Goal: Information Seeking & Learning: Learn about a topic

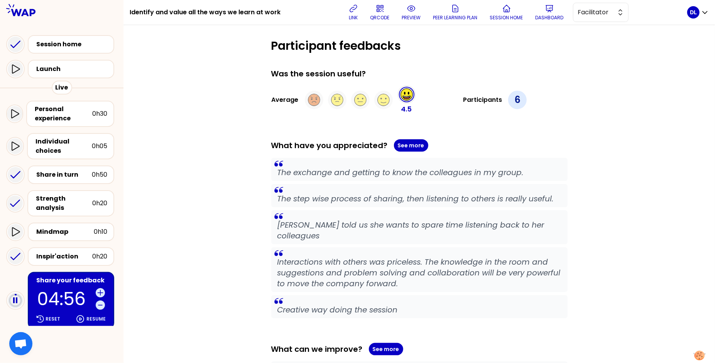
scroll to position [75, 0]
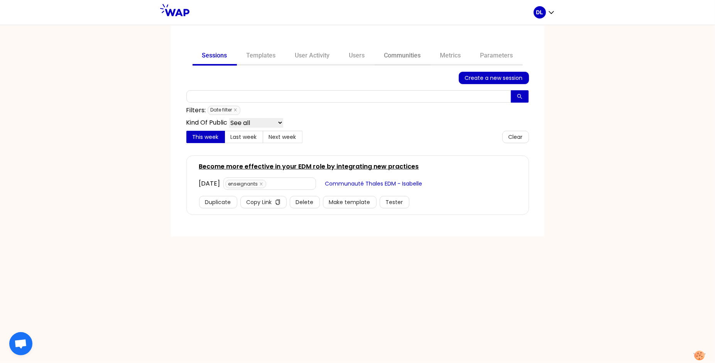
click at [401, 57] on link "Communities" at bounding box center [403, 56] width 56 height 19
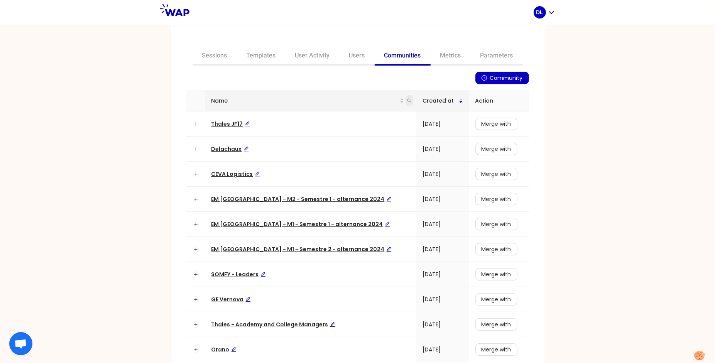
click at [407, 103] on icon "search" at bounding box center [409, 100] width 5 height 5
type input "goe"
click at [340, 116] on input "goe" at bounding box center [361, 117] width 73 height 12
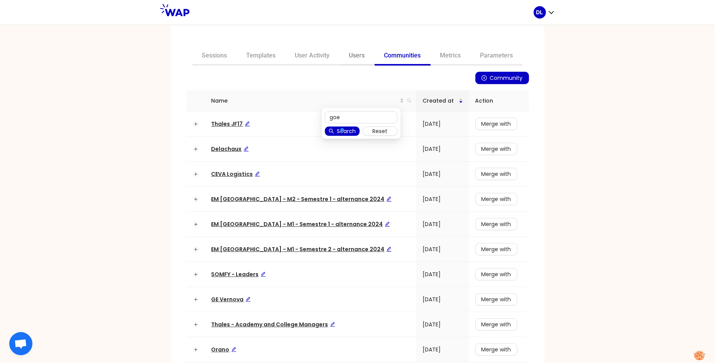
click at [356, 58] on link "Users" at bounding box center [357, 56] width 35 height 19
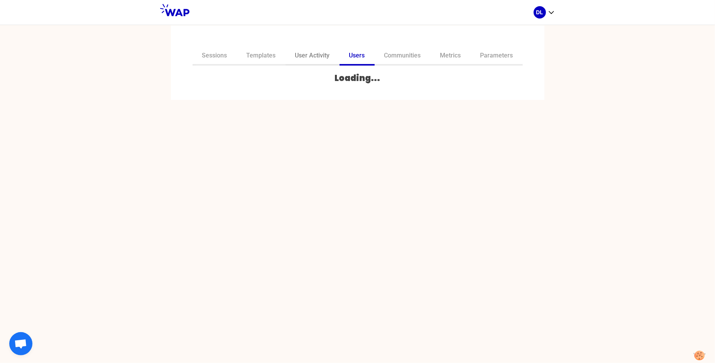
click at [320, 56] on link "User Activity" at bounding box center [313, 56] width 54 height 19
click at [279, 77] on input "text" at bounding box center [352, 82] width 323 height 11
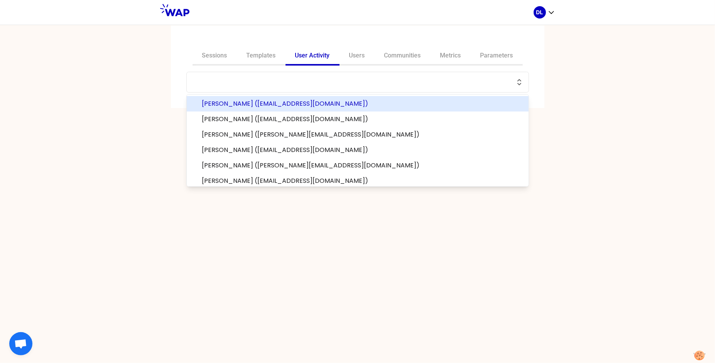
paste input "[PERSON_NAME][EMAIL_ADDRESS][DOMAIN_NAME]"
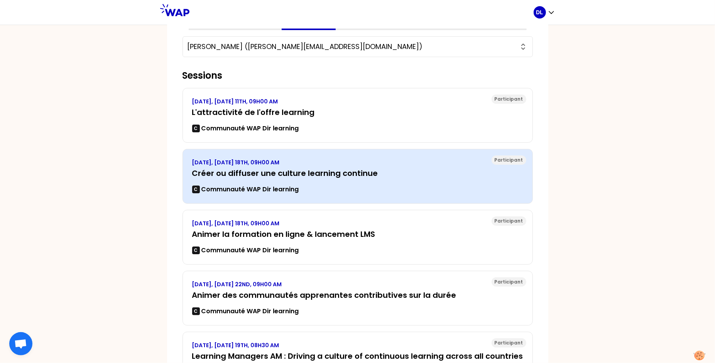
scroll to position [37, 0]
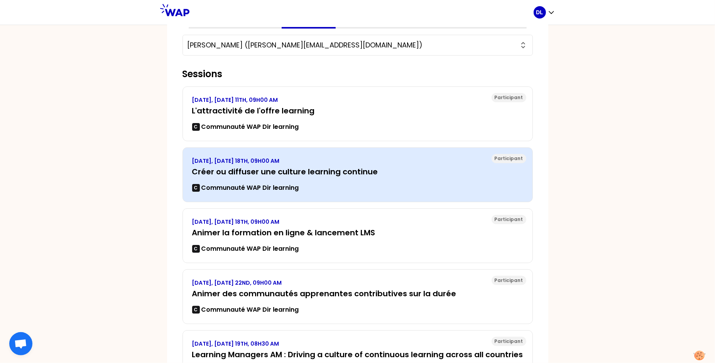
type input "[PERSON_NAME] ([PERSON_NAME][EMAIL_ADDRESS][DOMAIN_NAME])"
click at [293, 172] on h3 "Créer ou diffuser une culture learning continue" at bounding box center [357, 171] width 331 height 11
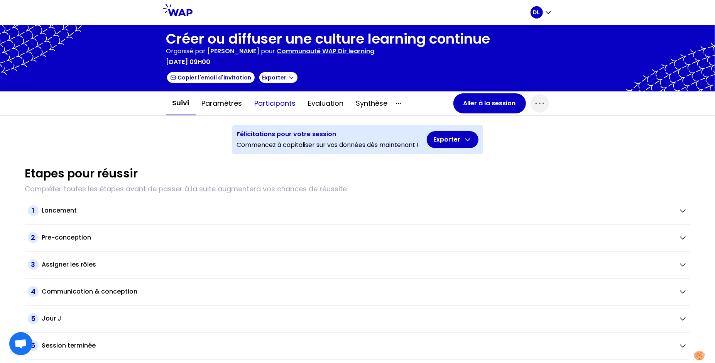
click at [261, 101] on button "Participants" at bounding box center [276, 103] width 54 height 23
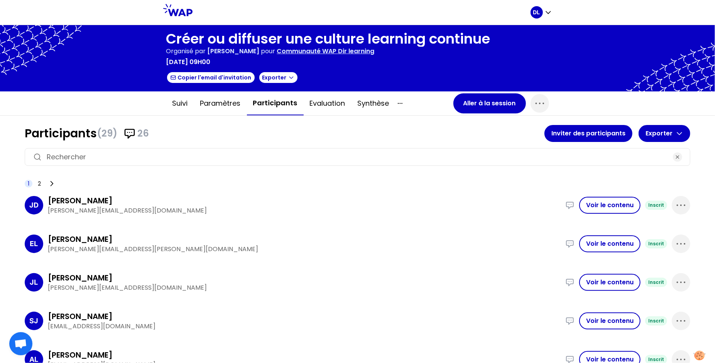
click at [167, 159] on input at bounding box center [358, 157] width 622 height 11
paste input "[PERSON_NAME][EMAIL_ADDRESS][DOMAIN_NAME]"
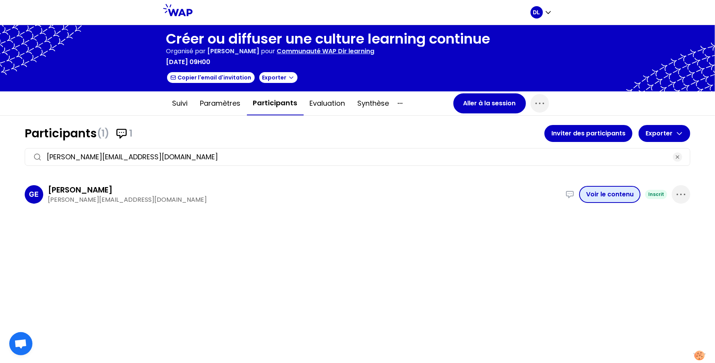
type input "[PERSON_NAME][EMAIL_ADDRESS][DOMAIN_NAME]"
click at [595, 193] on button "Voir le contenu" at bounding box center [609, 194] width 61 height 17
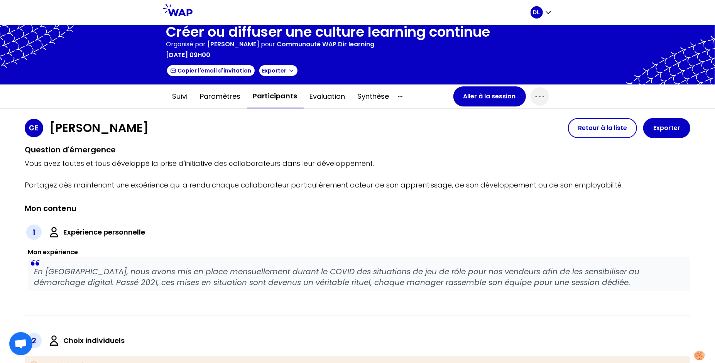
scroll to position [13, 0]
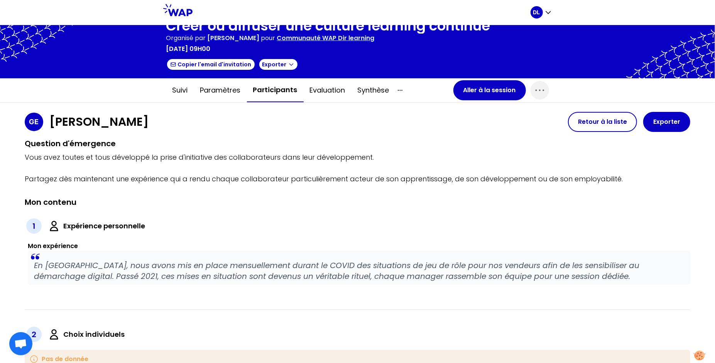
click at [303, 268] on p "En [GEOGRAPHIC_DATA], nous avons mis en place mensuellement durant le COVID des…" at bounding box center [359, 271] width 650 height 22
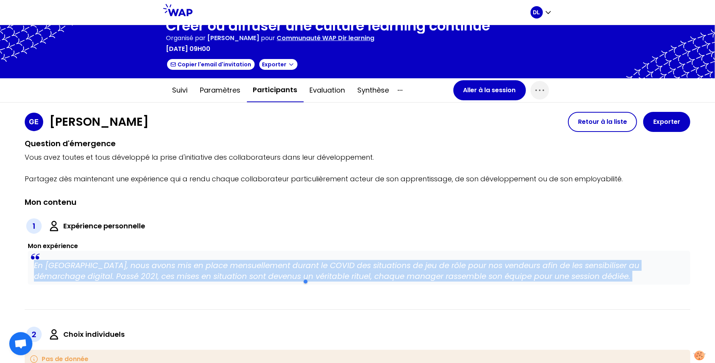
click at [303, 268] on p "En [GEOGRAPHIC_DATA], nous avons mis en place mensuellement durant le COVID des…" at bounding box center [359, 271] width 650 height 22
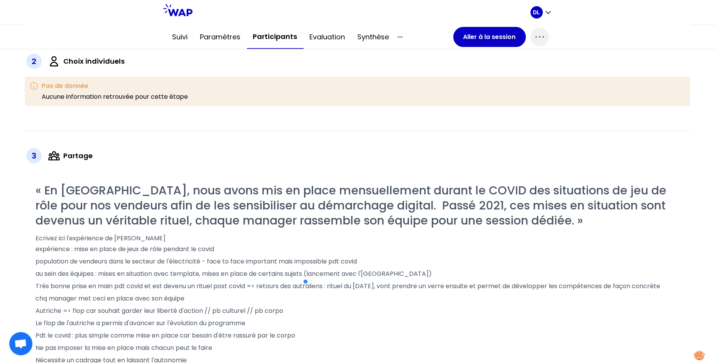
scroll to position [359, 0]
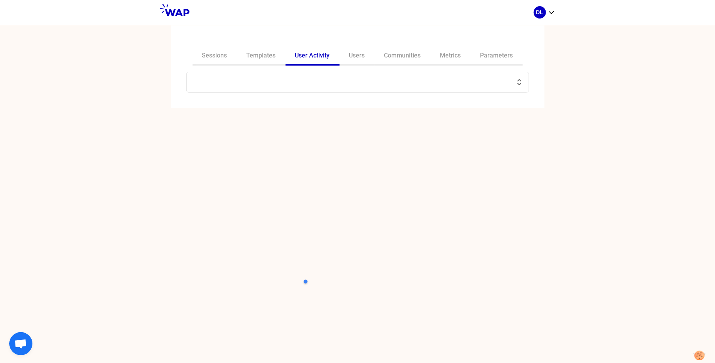
click at [213, 79] on input "text" at bounding box center [352, 82] width 323 height 11
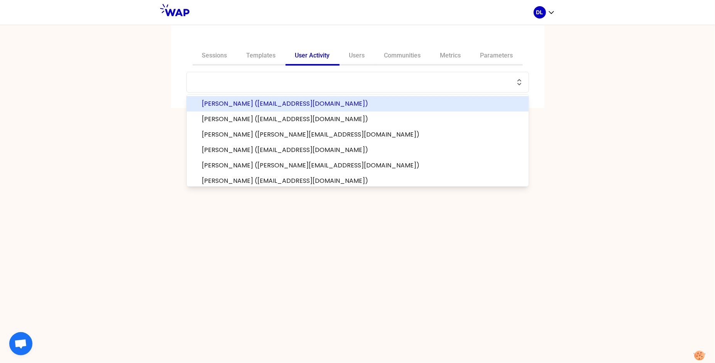
paste input "[PERSON_NAME][EMAIL_ADDRESS][DOMAIN_NAME]"
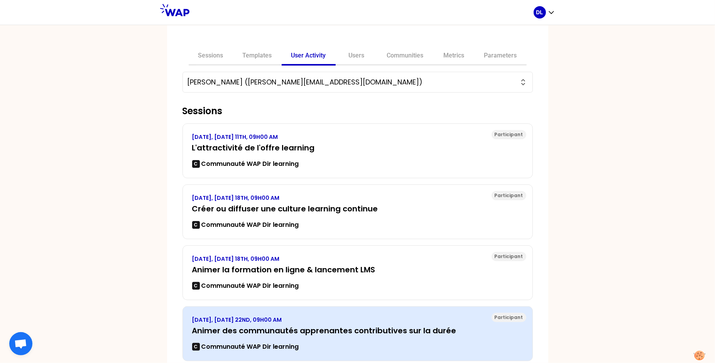
type input "[PERSON_NAME] ([PERSON_NAME][EMAIL_ADDRESS][DOMAIN_NAME])"
click at [269, 325] on h3 "Animer des communautés apprenantes contributives sur la durée" at bounding box center [357, 330] width 331 height 11
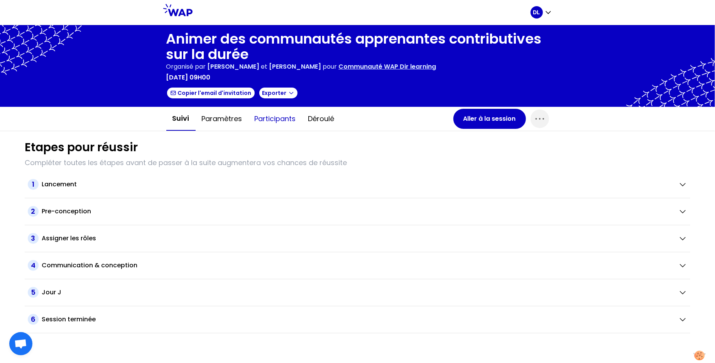
click at [278, 117] on button "Participants" at bounding box center [276, 118] width 54 height 23
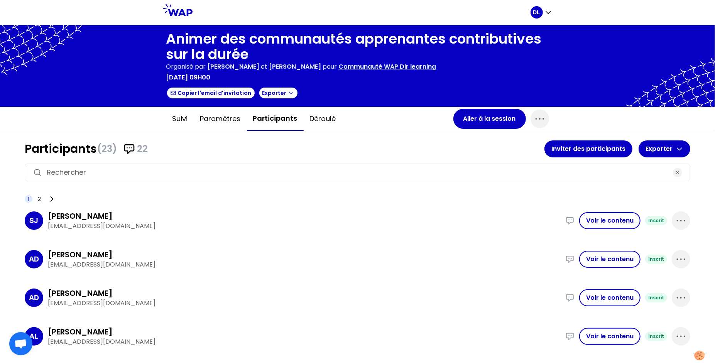
click at [152, 171] on input at bounding box center [358, 172] width 622 height 11
paste input "[PERSON_NAME][EMAIL_ADDRESS][DOMAIN_NAME]"
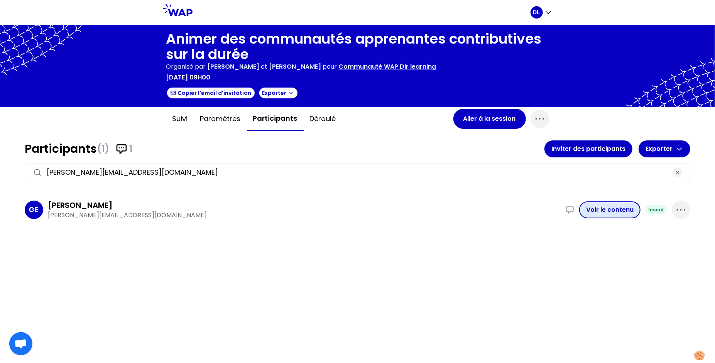
type input "[PERSON_NAME][EMAIL_ADDRESS][DOMAIN_NAME]"
click at [600, 211] on button "Voir le contenu" at bounding box center [609, 209] width 61 height 17
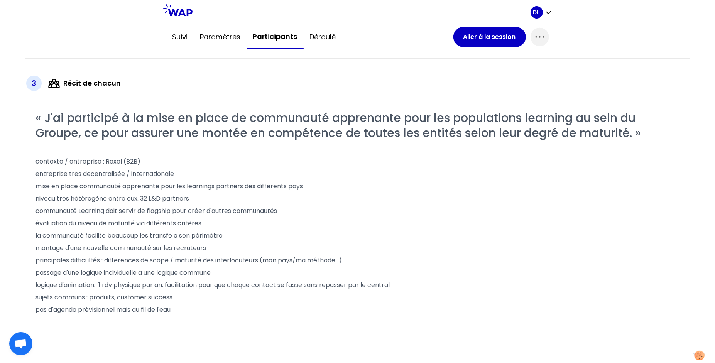
scroll to position [376, 0]
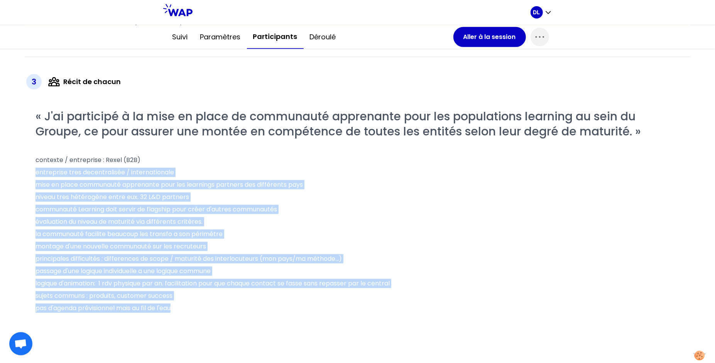
drag, startPoint x: 37, startPoint y: 172, endPoint x: 186, endPoint y: 311, distance: 204.8
click at [186, 311] on div "« J'ai participé à la mise en place de communauté apprenante pour les populatio…" at bounding box center [359, 250] width 647 height 283
copy div "entreprise tres decentralisée / internationale mise en place communauté apprena…"
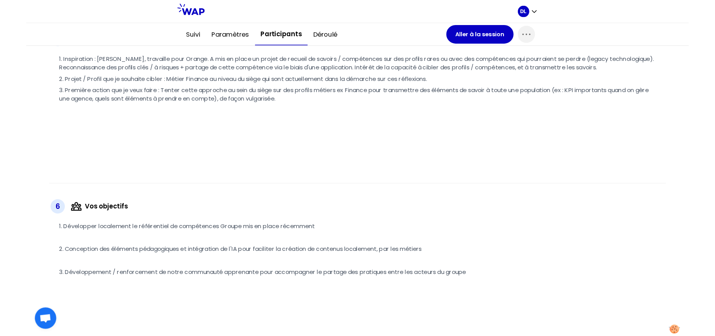
scroll to position [873, 0]
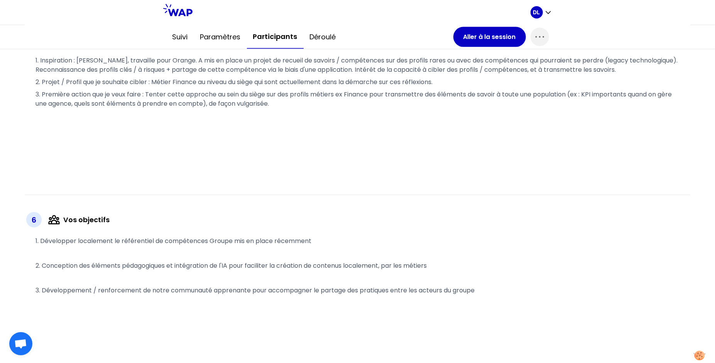
click at [191, 243] on span "1. Développer localement le référentiel de compétences Groupe mis en place réce…" at bounding box center [174, 241] width 276 height 9
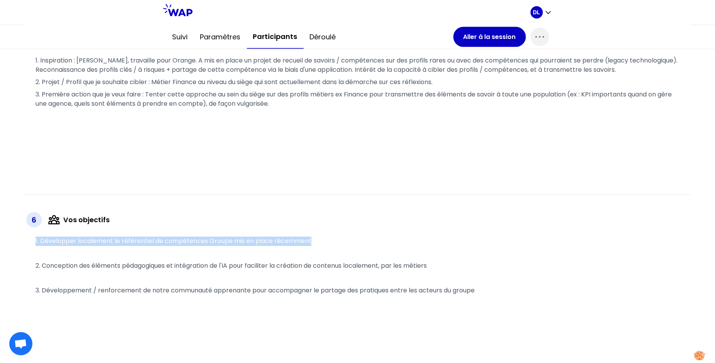
click at [191, 243] on span "1. Développer localement le référentiel de compétences Groupe mis en place réce…" at bounding box center [174, 241] width 276 height 9
copy span "1. Développer localement le référentiel de compétences Groupe mis en place réce…"
click at [548, 12] on icon "button" at bounding box center [548, 12] width 8 height 8
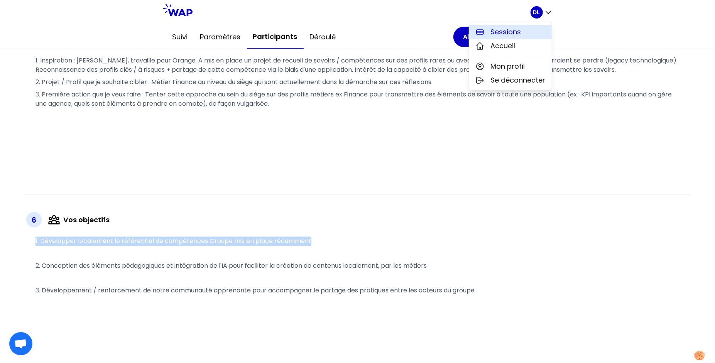
click at [522, 29] on button "Sessions" at bounding box center [510, 32] width 83 height 14
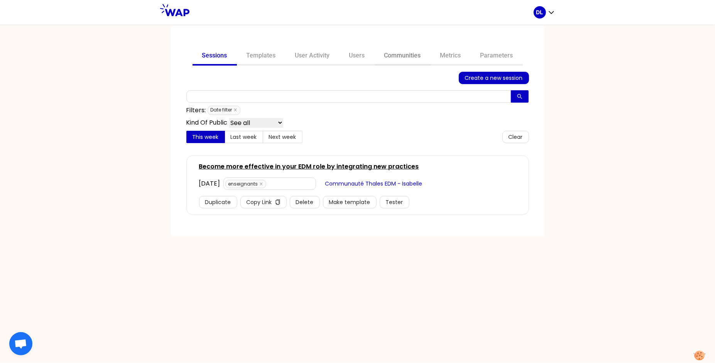
click at [400, 58] on link "Communities" at bounding box center [403, 56] width 56 height 19
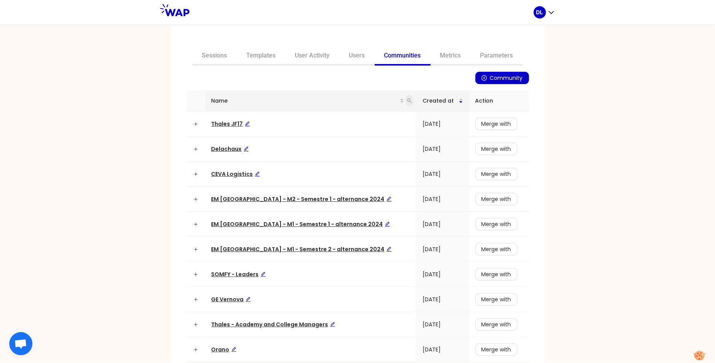
click at [407, 102] on icon "search" at bounding box center [409, 100] width 5 height 5
type input "learning"
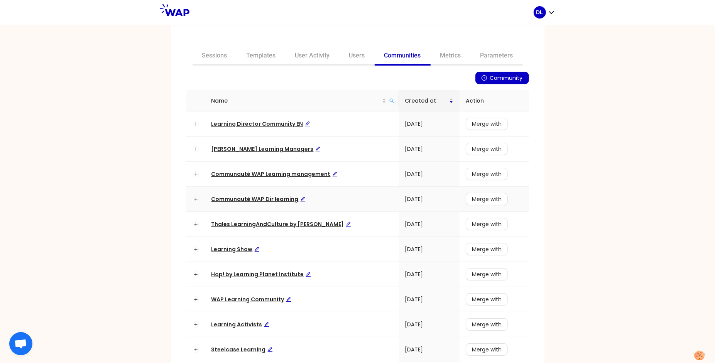
click at [265, 200] on span "Communauté WAP Dir learning" at bounding box center [258, 199] width 94 height 8
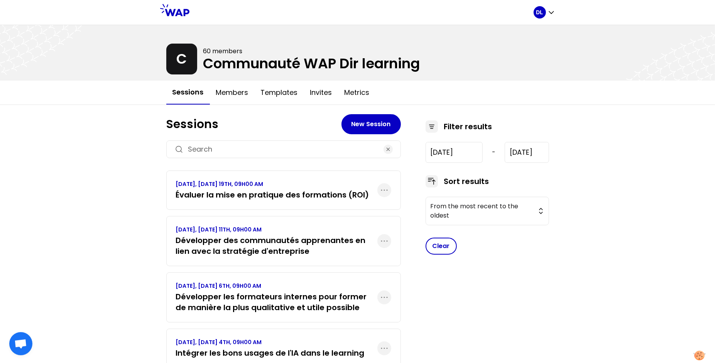
click at [311, 198] on h3 "Évaluer la mise en pratique des formations (ROI)" at bounding box center [272, 194] width 193 height 11
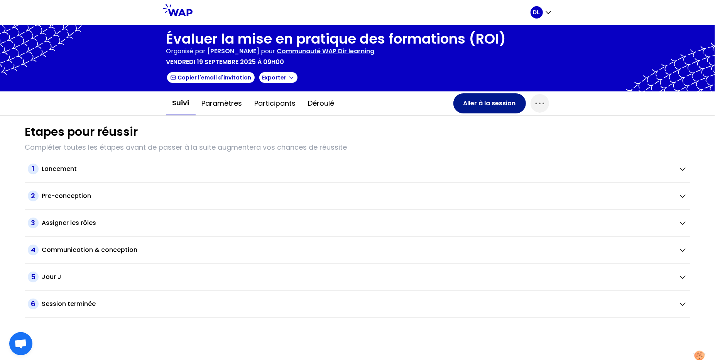
click at [492, 107] on button "Aller à la session" at bounding box center [489, 103] width 73 height 20
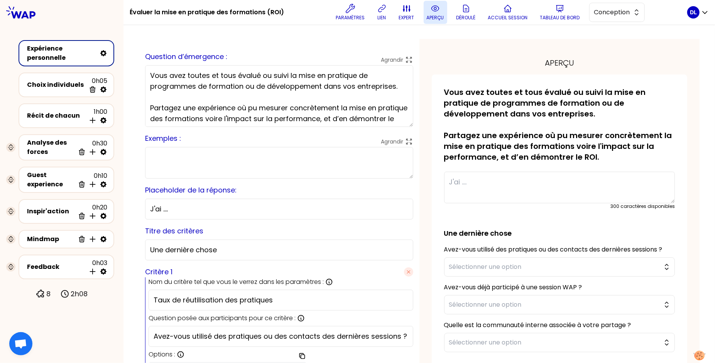
click at [438, 19] on p "aperçu" at bounding box center [435, 18] width 17 height 6
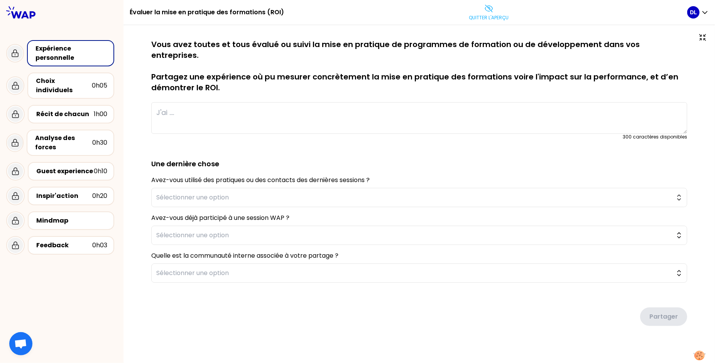
type textarea "Nous avons accompagné la transformation du métier de journaliste en déployant u…"
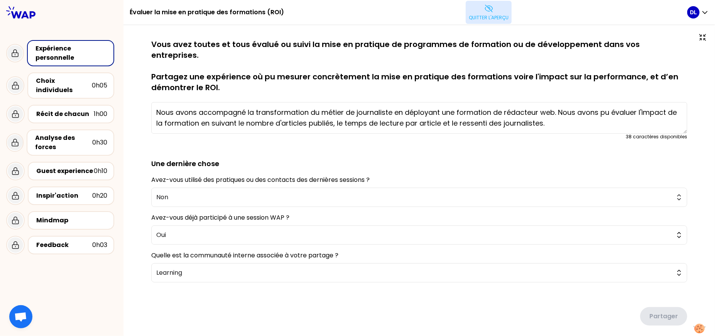
click at [482, 9] on button "Quitter l'aperçu" at bounding box center [489, 12] width 46 height 23
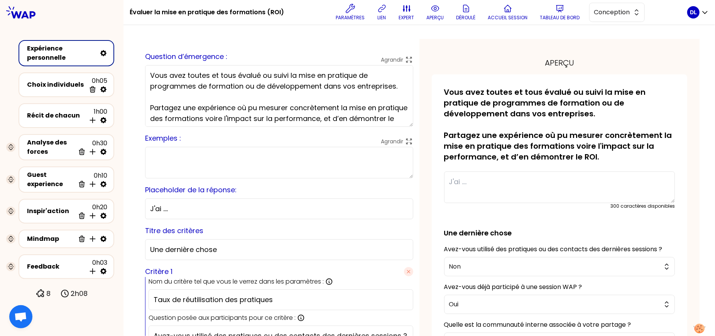
click at [249, 108] on textarea "Vous avez toutes et tous évalué ou suivi la mise en pratique de programmes de f…" at bounding box center [279, 96] width 268 height 62
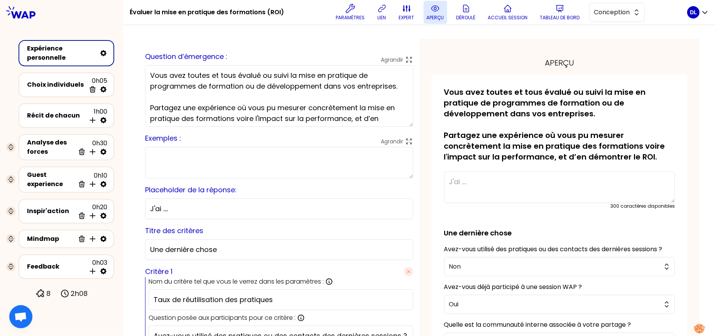
type textarea "Vous avez toutes et tous évalué ou suivi la mise en pratique de programmes de f…"
click at [435, 15] on p "aperçu" at bounding box center [435, 18] width 17 height 6
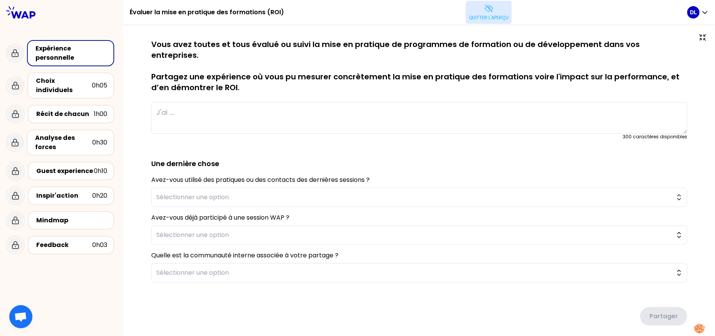
type textarea "Nous avons accompagné la transformation du métier de journaliste en déployant u…"
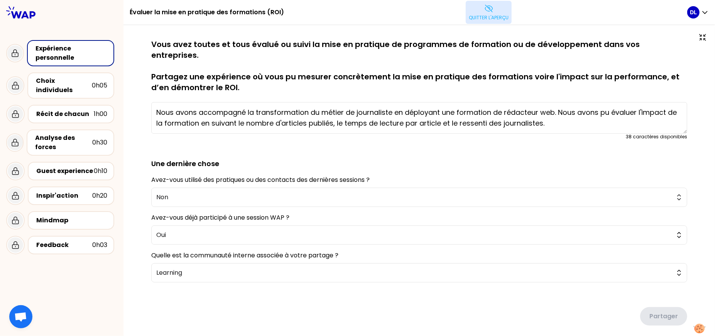
click at [490, 17] on p "Quitter l'aperçu" at bounding box center [489, 18] width 40 height 6
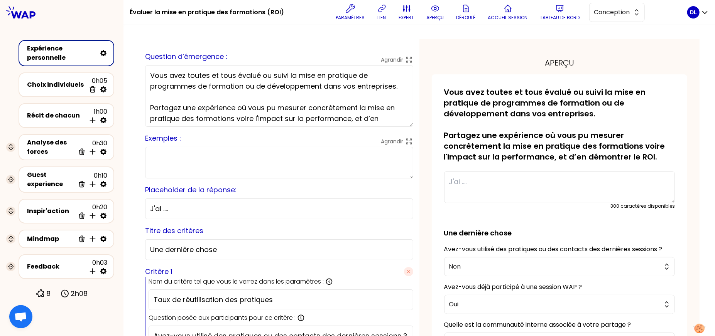
click at [265, 110] on textarea "Vous avez toutes et tous évalué ou suivi la mise en pratique de programmes de f…" at bounding box center [279, 96] width 268 height 62
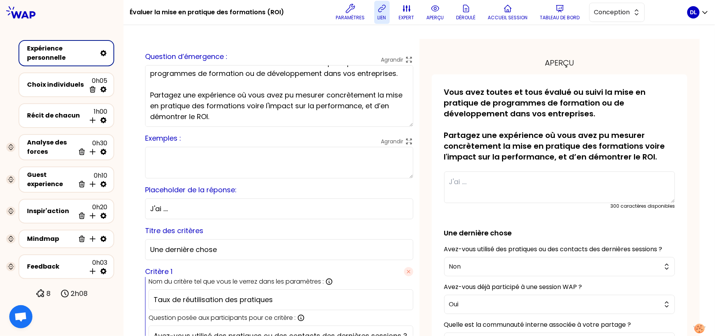
type textarea "Vous avez toutes et tous évalué ou suivi la mise en pratique de programmes de f…"
click at [626, 14] on span "Conception" at bounding box center [611, 12] width 35 height 9
click at [618, 43] on span "Facilitation" at bounding box center [621, 43] width 33 height 9
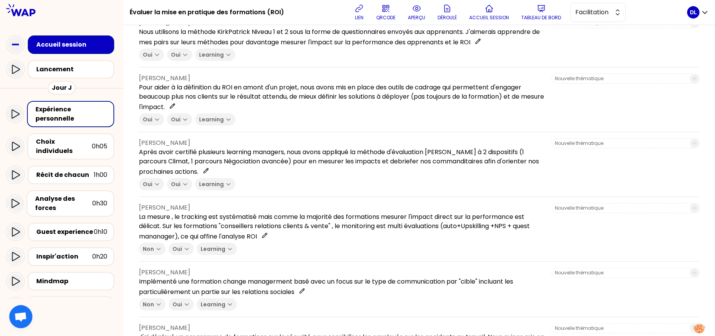
scroll to position [102, 0]
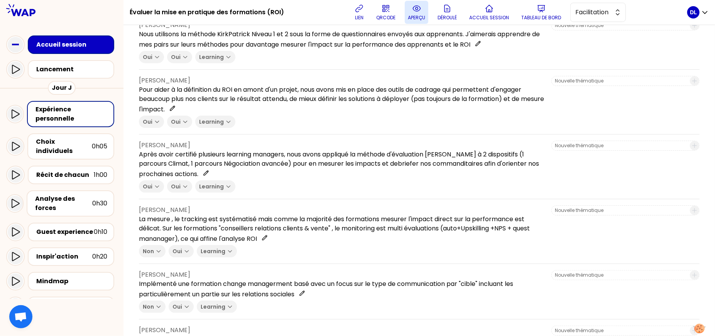
click at [414, 18] on p "aperçu" at bounding box center [416, 18] width 17 height 6
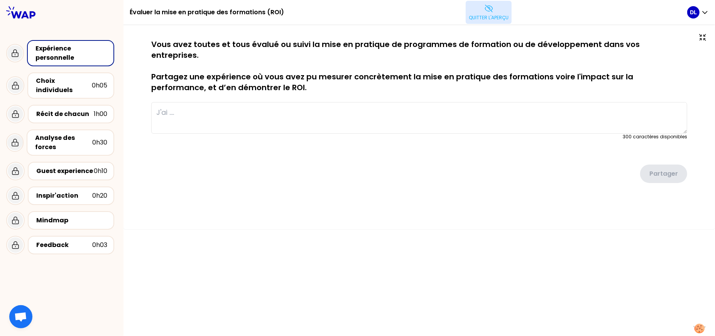
scroll to position [0, 0]
type textarea "Nous avons accompagné la transformation du métier de journaliste en déployant u…"
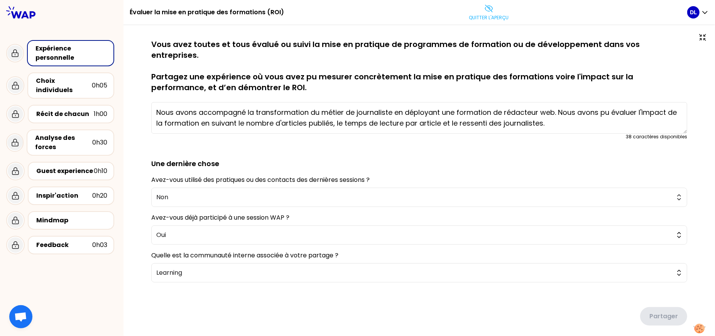
click at [273, 106] on textarea "Nous avons accompagné la transformation du métier de journaliste en déployant u…" at bounding box center [419, 118] width 536 height 32
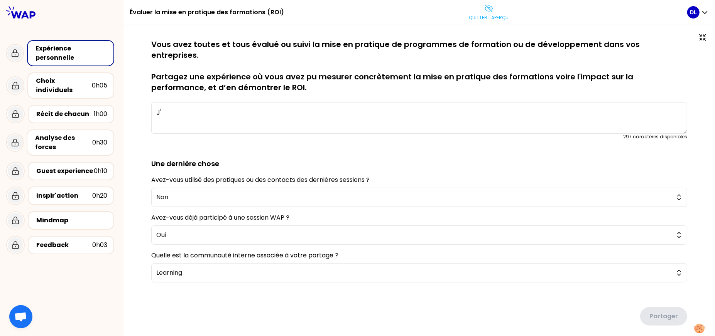
type textarea "J"
click at [335, 102] on textarea "A la fin des formations on demande quelles sont les keys takeaways" at bounding box center [419, 118] width 536 height 32
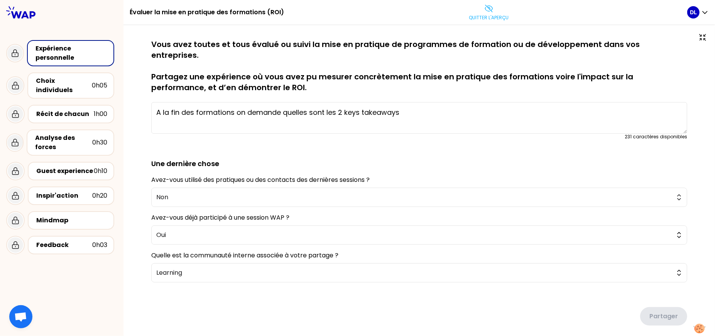
click at [409, 103] on textarea "A la fin des formations on demande quelles sont les 2 keys takeaways" at bounding box center [419, 118] width 536 height 32
click at [194, 102] on textarea "A la fin des formations on demande quelles sont les 2 keys takeaways" at bounding box center [419, 118] width 536 height 32
click at [238, 102] on textarea "A la fin d'une formations on demande quelles sont les 2 keys takeaways" at bounding box center [419, 118] width 536 height 32
click at [461, 104] on textarea "A la fin d'une formation pour les sales, on demande quelles sont les 2 keys tak…" at bounding box center [419, 118] width 536 height 32
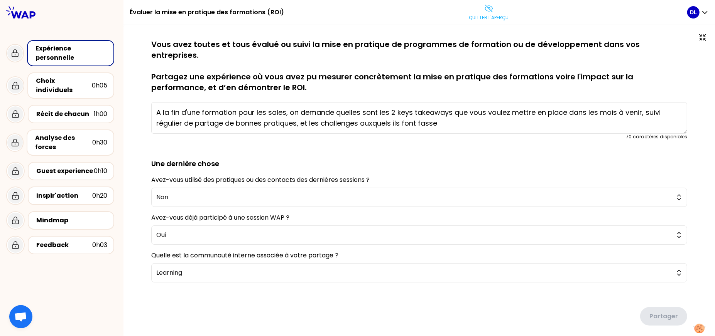
click at [396, 102] on textarea "A la fin d'une formation pour les sales, on demande quelles sont les 2 keys tak…" at bounding box center [419, 118] width 536 height 32
type textarea "A la fin d'une formation pour les sales, on demande quelles sont les 2 keys tak…"
click at [456, 114] on div at bounding box center [430, 114] width 73 height 15
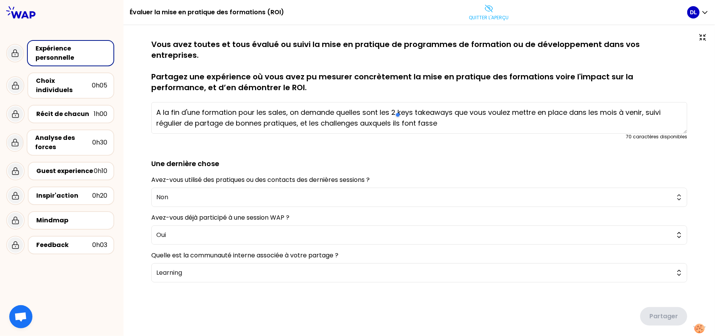
click at [422, 110] on div at bounding box center [430, 114] width 73 height 15
click at [304, 108] on textarea "A la fin d'une formation pour les sales, on demande quelles sont les 2 keys tak…" at bounding box center [419, 118] width 536 height 32
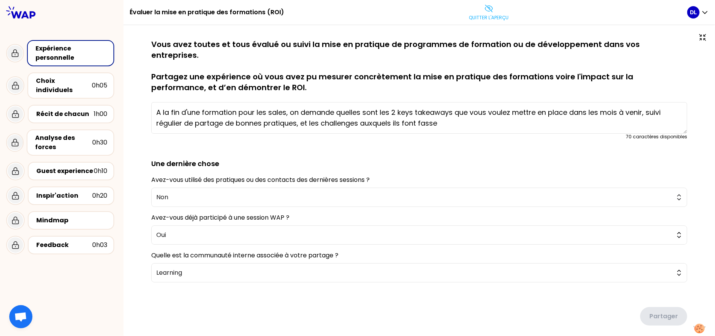
click at [304, 108] on textarea "A la fin d'une formation pour les sales, on demande quelles sont les 2 keys tak…" at bounding box center [419, 118] width 536 height 32
click at [200, 104] on textarea "A la fin d'une formation pour les sales, on demande quelles sont les 2 keys tak…" at bounding box center [419, 118] width 536 height 32
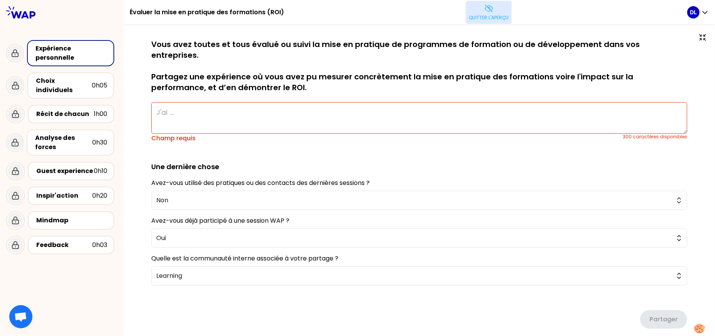
click at [493, 10] on button "Quitter l'aperçu" at bounding box center [489, 12] width 46 height 23
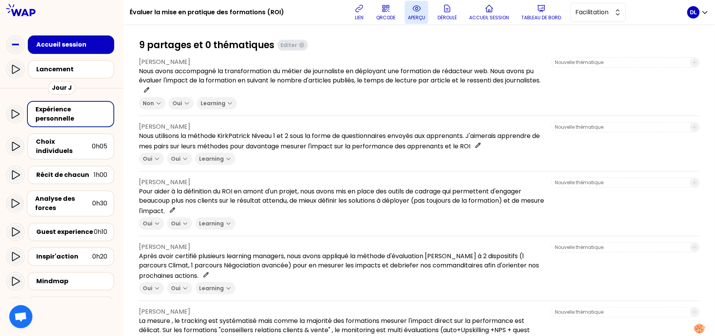
click at [418, 13] on button "aperçu" at bounding box center [417, 12] width 24 height 23
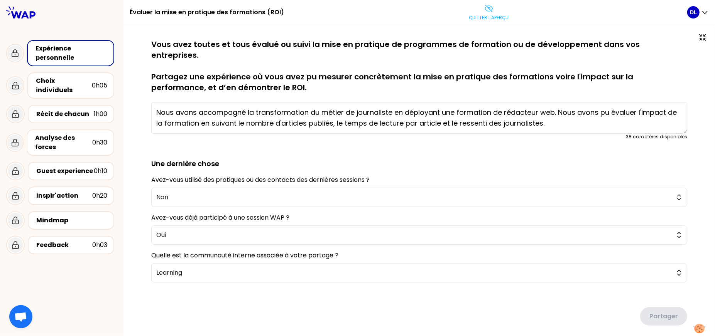
click at [239, 102] on textarea "Nous avons accompagné la transformation du métier de journaliste en déployant u…" at bounding box center [419, 118] width 536 height 32
paste textarea "A la fin d'une formation pour les sales, on demande quelles sont les 2 keys tak…"
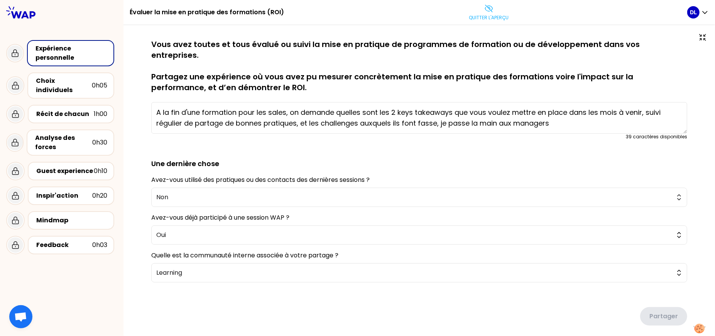
click at [436, 112] on textarea "A la fin d'une formation pour les sales, on demande quelles sont les 2 keys tak…" at bounding box center [419, 118] width 536 height 32
type textarea "A la fin d'une formation pour les sales, on demande quelles sont les 2 keys tak…"
click at [436, 112] on textarea "A la fin d'une formation pour les sales, on demande quelles sont les 2 keys tak…" at bounding box center [419, 118] width 536 height 32
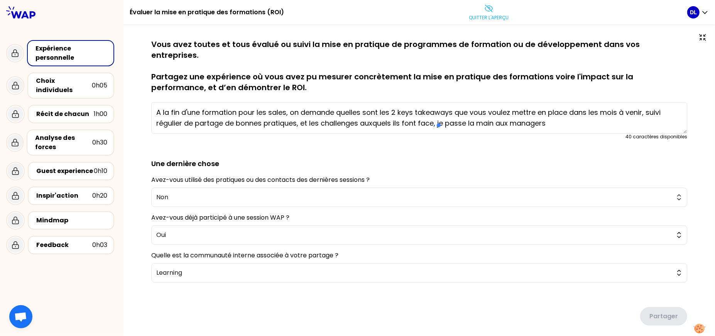
click at [473, 109] on textarea "A la fin d'une formation pour les sales, on demande quelles sont les 2 keys tak…" at bounding box center [419, 118] width 536 height 32
click at [514, 107] on textarea "A la fin d'une formation pour les sales, on demande quelles sont les 2 keys tak…" at bounding box center [419, 118] width 536 height 32
click at [494, 110] on textarea "A la fin d'une formation pour les sales, on demande quelles sont les 2 keys tak…" at bounding box center [419, 118] width 536 height 32
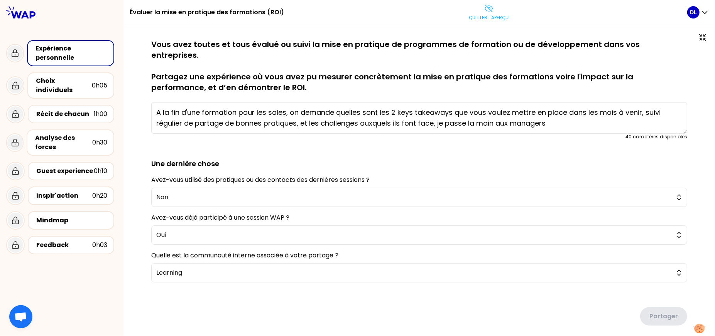
click at [494, 110] on textarea "A la fin d'une formation pour les sales, on demande quelles sont les 2 keys tak…" at bounding box center [419, 118] width 536 height 32
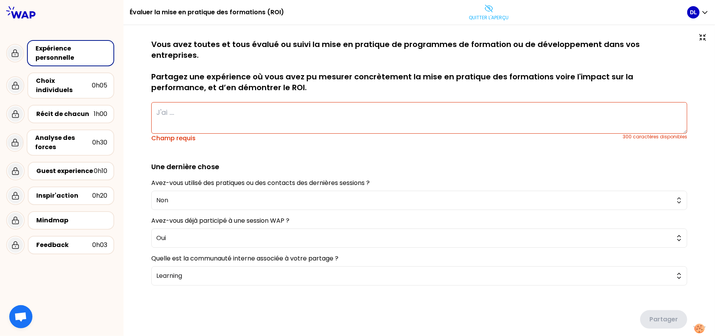
paste textarea "10 min de quizz avec leur manager et les managers les coachs sur tout ce qui es…"
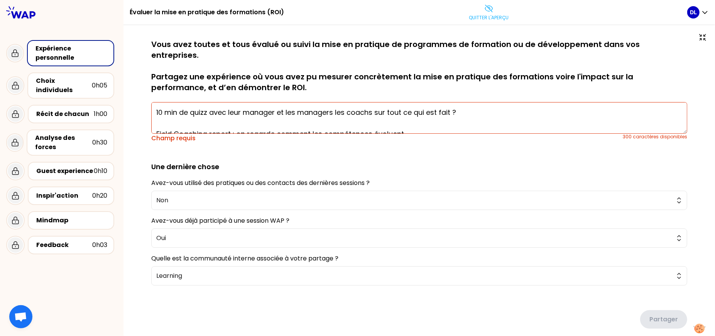
scroll to position [5, 0]
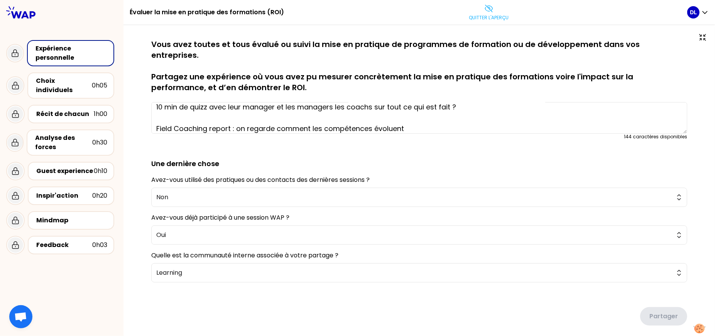
click at [256, 102] on textarea "10 min de quizz avec leur manager et les managers les coachs sur tout ce qui es…" at bounding box center [419, 118] width 536 height 32
click at [165, 106] on textarea "10 min de quizz avec leur manager et les managers les coachs sur tout ce qui es…" at bounding box center [419, 118] width 536 height 32
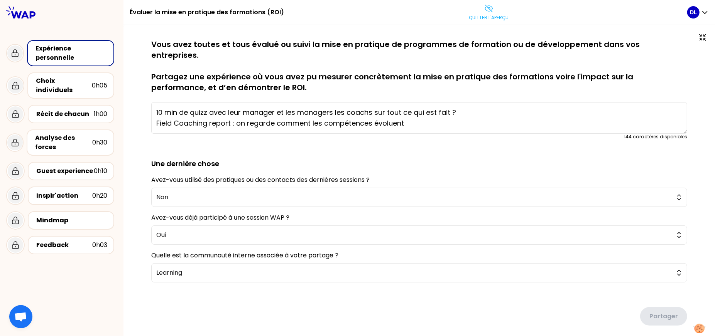
scroll to position [0, 0]
click at [158, 113] on textarea "10 min de quizz avec leur manager et les managers les coachs sur tout ce qui es…" at bounding box center [419, 118] width 536 height 32
type textarea "10 min de quizz avec leur manager et les managers les coachs sur tout ce qui es…"
click at [184, 112] on textarea "10 min de quizz avec leur manager et les managers les coachs sur tout ce qui es…" at bounding box center [419, 118] width 536 height 32
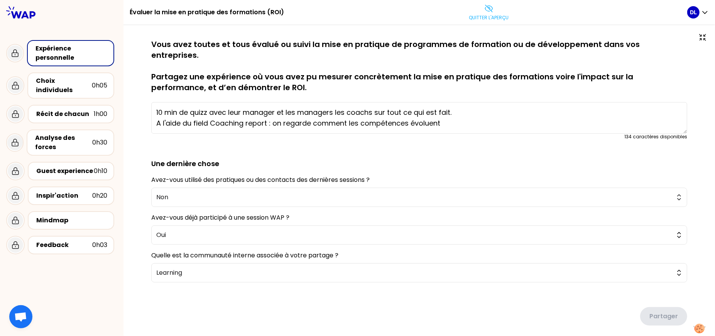
click at [184, 112] on textarea "10 min de quizz avec leur manager et les managers les coachs sur tout ce qui es…" at bounding box center [419, 118] width 536 height 32
click at [347, 102] on textarea "10 min de quizz avec leur manager et les managers les coachs sur tout ce qui es…" at bounding box center [419, 118] width 536 height 32
drag, startPoint x: 456, startPoint y: 108, endPoint x: 131, endPoint y: 94, distance: 325.6
click at [131, 94] on div "sauvegardé Vous avez toutes et tous évalué ou suivi la mise en pratique de prog…" at bounding box center [419, 198] width 592 height 347
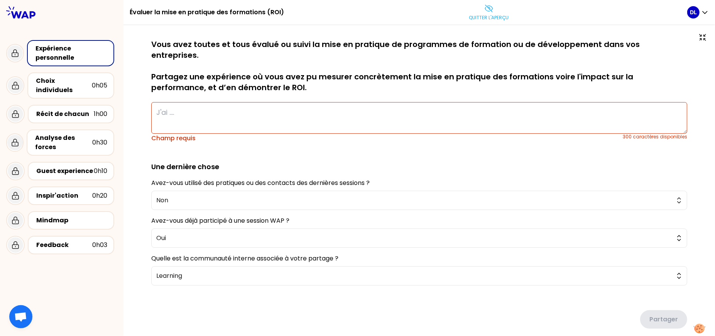
click at [222, 47] on p "Vous avez toutes et tous évalué ou suivi la mise en pratique de programmes de f…" at bounding box center [419, 66] width 536 height 54
click at [90, 81] on div "Choix individuels" at bounding box center [64, 85] width 56 height 19
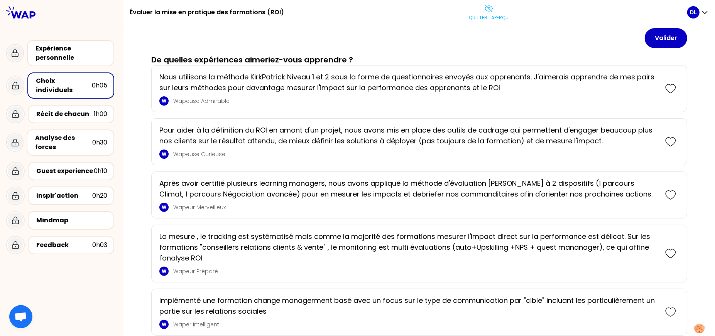
scroll to position [30, 0]
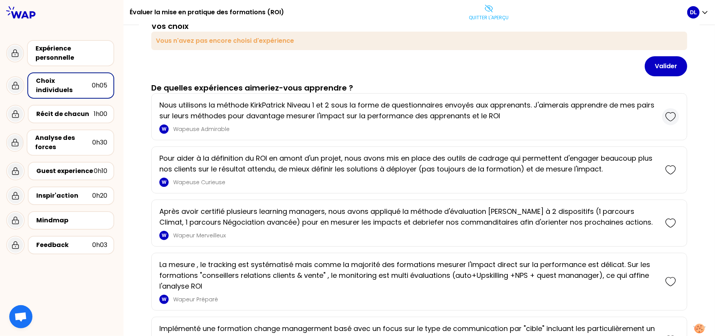
click at [671, 112] on icon at bounding box center [670, 117] width 11 height 11
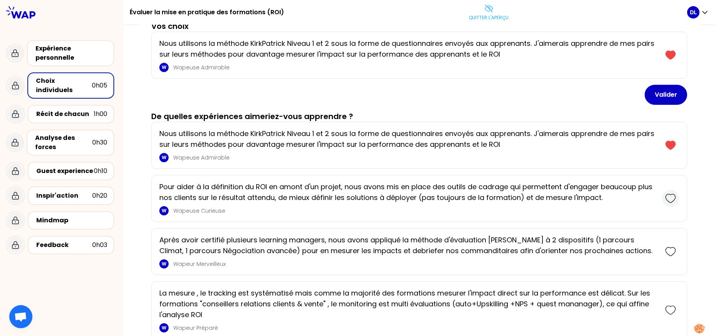
click at [671, 197] on icon at bounding box center [670, 198] width 11 height 11
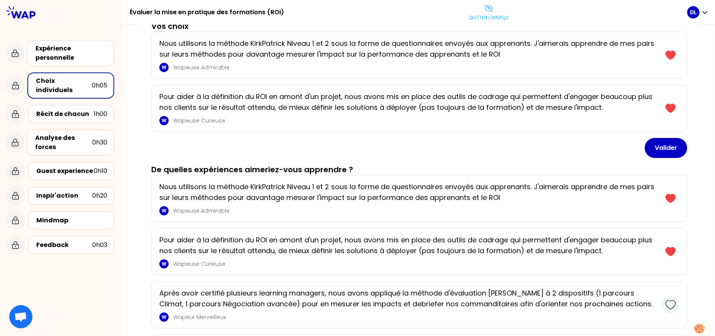
click at [670, 308] on icon at bounding box center [670, 305] width 11 height 11
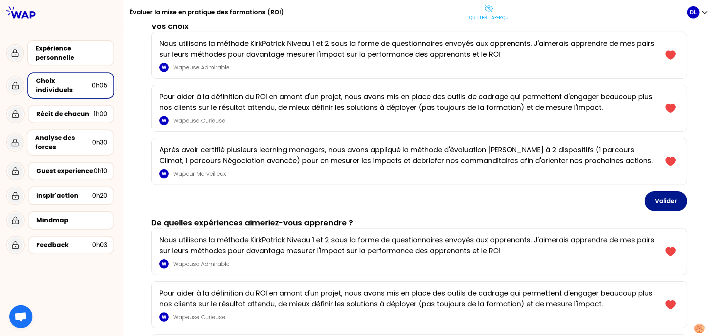
click at [662, 201] on button "Valider" at bounding box center [666, 201] width 42 height 20
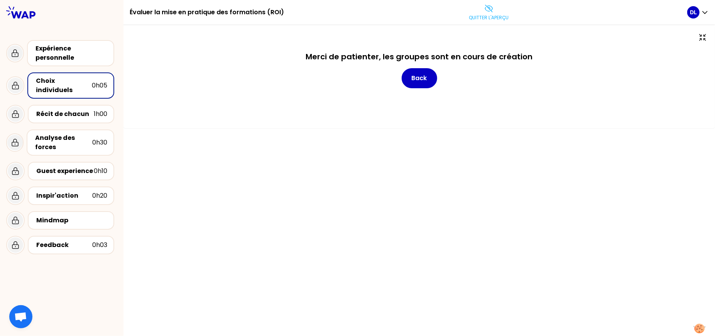
scroll to position [0, 0]
click at [64, 105] on div "Récit de chacun 1h00" at bounding box center [71, 114] width 86 height 19
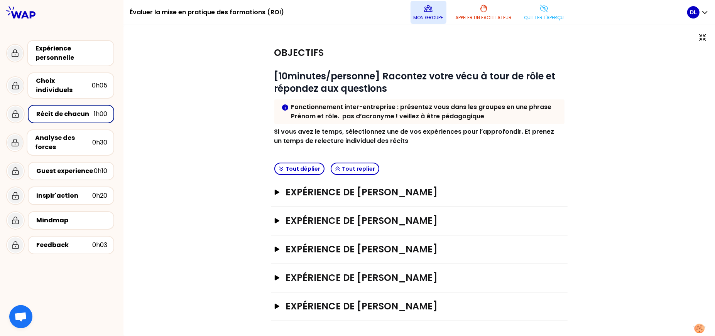
click at [418, 10] on button "Mon groupe" at bounding box center [429, 12] width 36 height 23
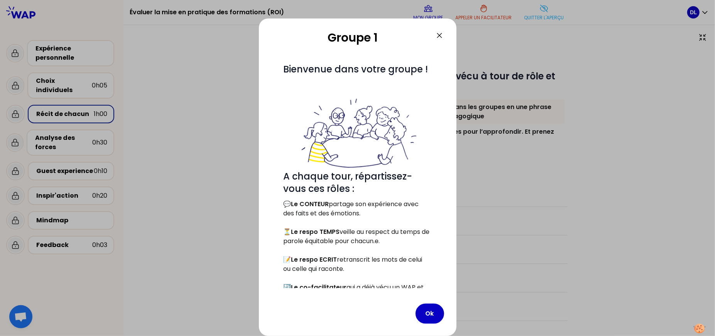
scroll to position [97, 0]
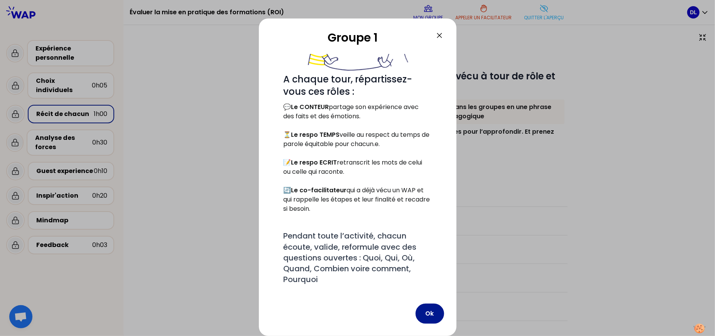
click at [433, 313] on button "Ok" at bounding box center [430, 314] width 29 height 20
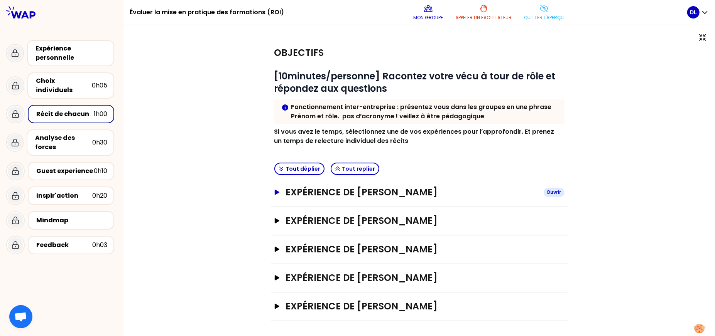
click at [277, 193] on icon "button" at bounding box center [276, 192] width 5 height 5
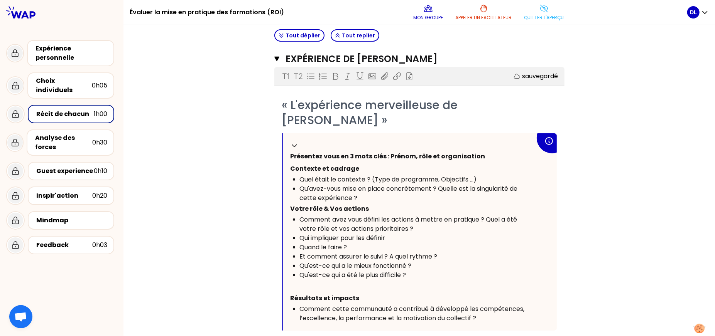
scroll to position [232, 0]
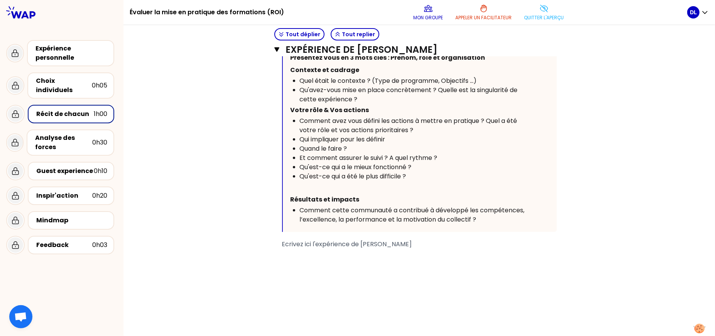
click at [333, 293] on div "﻿" at bounding box center [419, 297] width 275 height 9
click at [277, 49] on icon "button" at bounding box center [276, 49] width 5 height 5
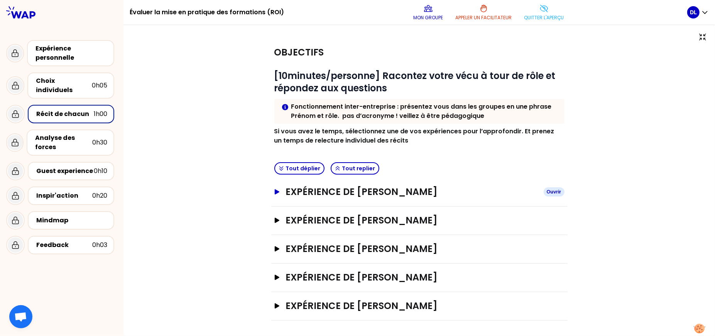
scroll to position [0, 0]
click at [62, 110] on div "Récit de chacun" at bounding box center [64, 114] width 57 height 9
click at [533, 17] on p "Quitter l'aperçu" at bounding box center [544, 18] width 40 height 6
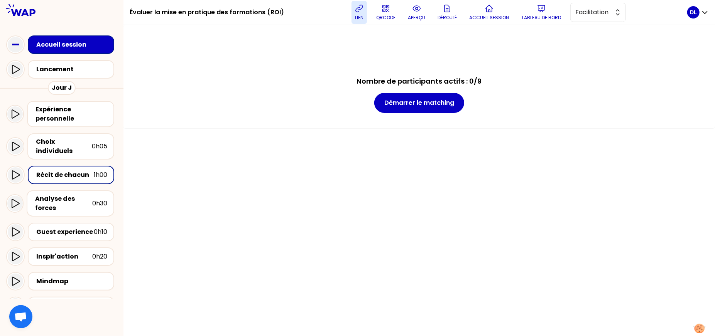
click at [360, 16] on p "lien" at bounding box center [359, 18] width 8 height 6
click at [473, 17] on p "Accueil session" at bounding box center [489, 18] width 40 height 6
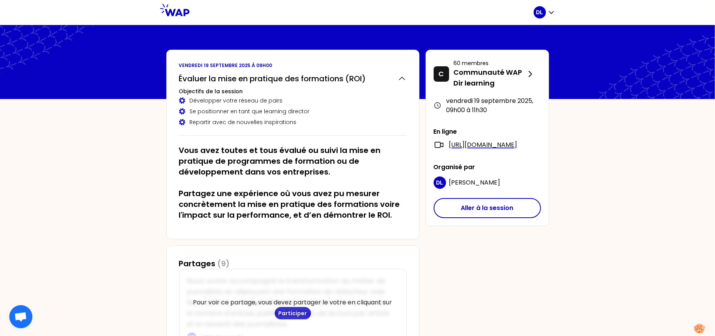
scroll to position [196, 0]
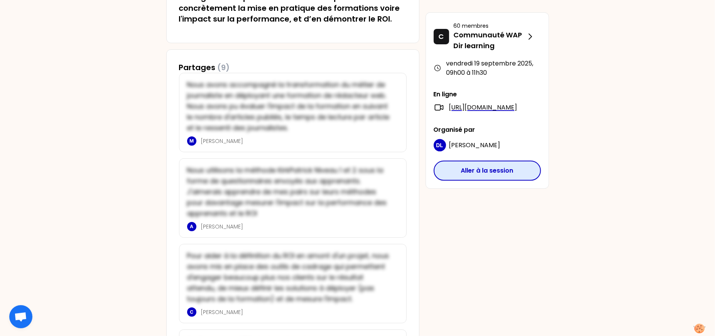
click at [475, 181] on button "Aller à la session" at bounding box center [487, 171] width 107 height 20
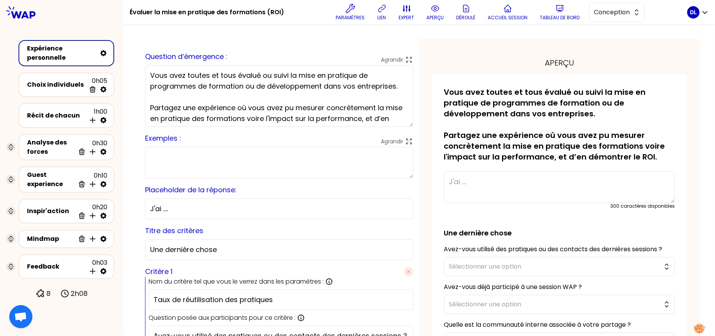
click at [251, 160] on textarea at bounding box center [279, 163] width 268 height 32
paste textarea "10 actions concrètes définies en amont avec les contributeurs, partagées avec l…"
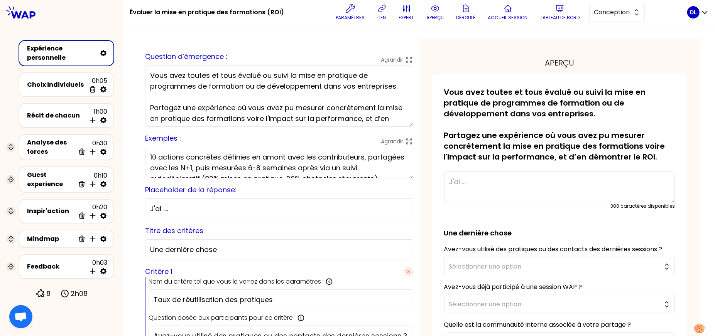
scroll to position [5, 0]
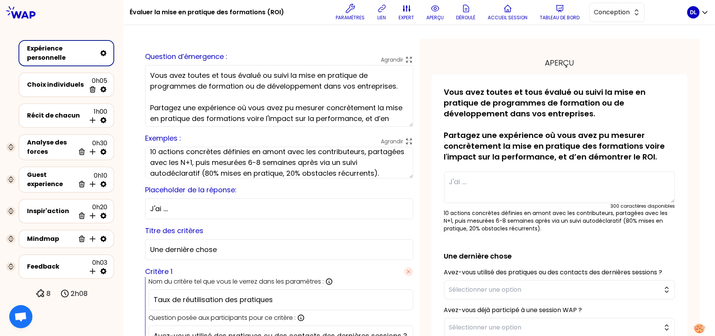
click at [150, 151] on textarea "10 actions concrètes définies en amont avec les contributeurs, partagées avec l…" at bounding box center [279, 163] width 268 height 32
drag, startPoint x: 323, startPoint y: 153, endPoint x: 257, endPoint y: 153, distance: 66.8
click at [257, 153] on textarea "Nous avons définies 10 actions concrètes définies en amont avec les contributeu…" at bounding box center [279, 163] width 268 height 32
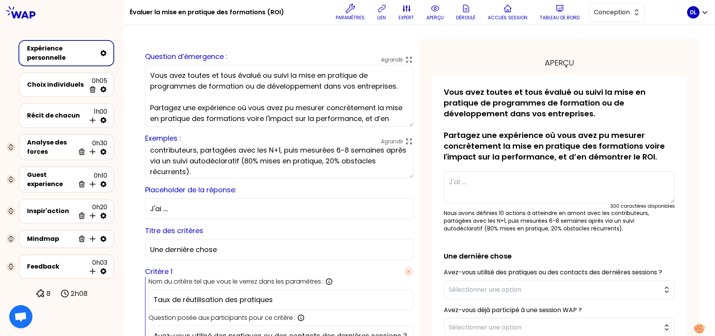
scroll to position [22, 0]
type textarea "Nous avons définies 10 actions à atteindre en amont avec les contributeurs, par…"
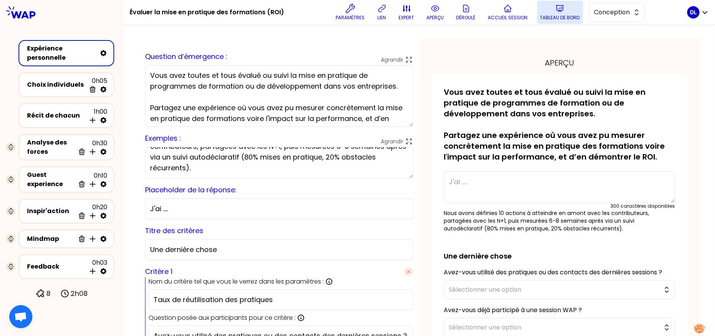
click at [557, 12] on icon at bounding box center [559, 8] width 9 height 9
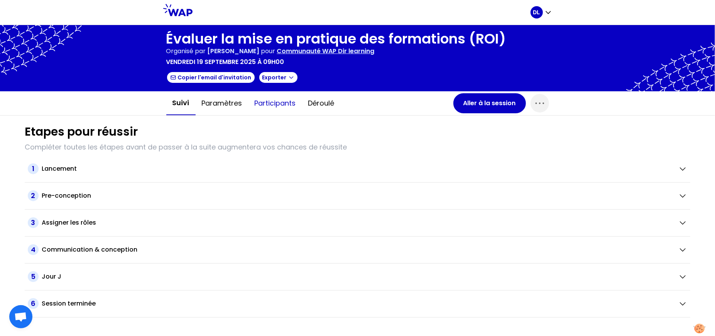
click at [268, 100] on button "Participants" at bounding box center [276, 103] width 54 height 23
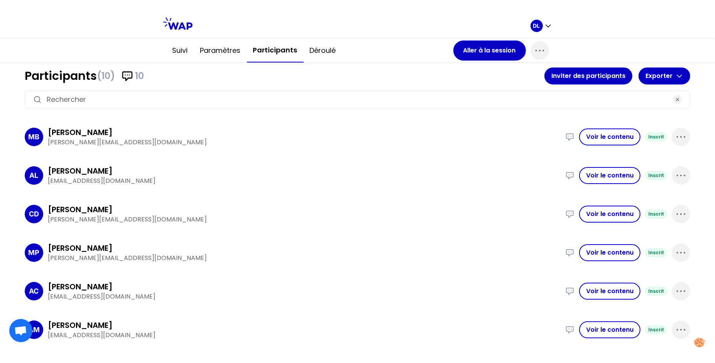
scroll to position [54, 0]
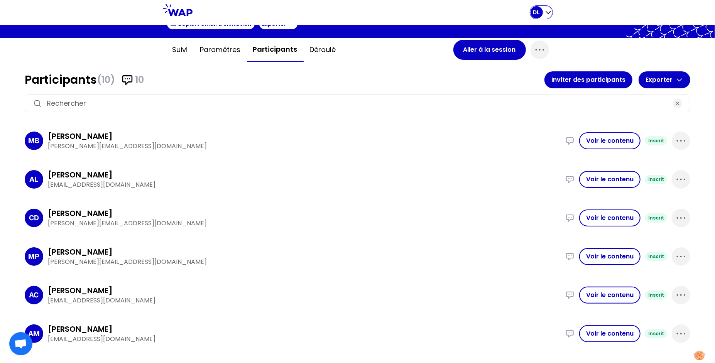
click at [549, 17] on div "DL" at bounding box center [542, 12] width 22 height 12
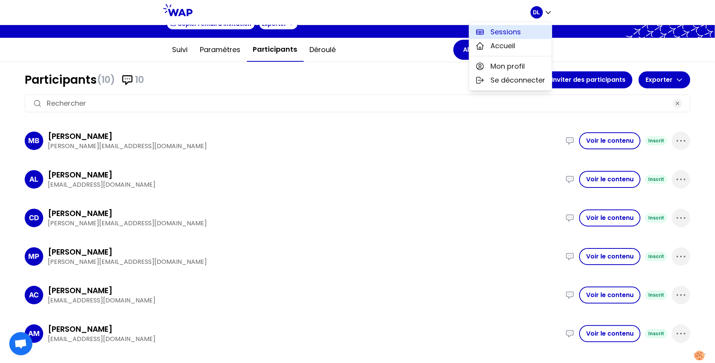
click at [522, 31] on button "Sessions" at bounding box center [510, 32] width 83 height 14
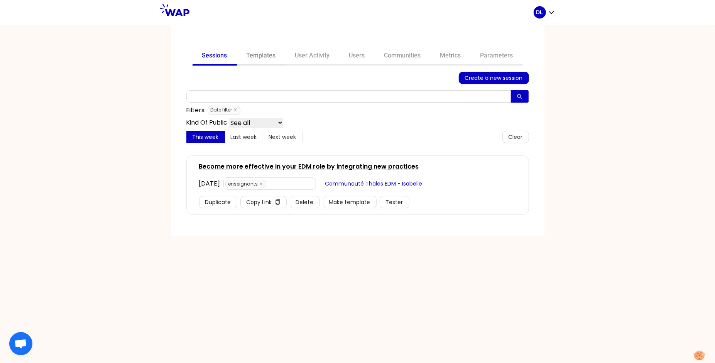
click at [269, 55] on link "Templates" at bounding box center [261, 56] width 49 height 19
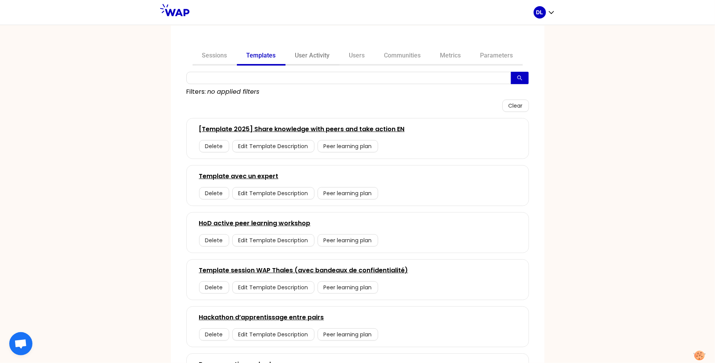
click at [323, 58] on link "User Activity" at bounding box center [313, 56] width 54 height 19
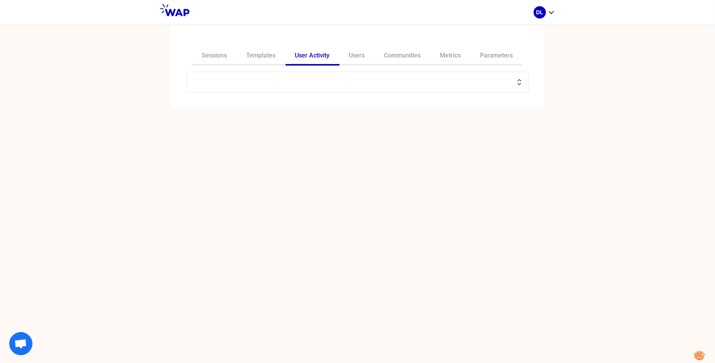
click at [261, 79] on input "text" at bounding box center [352, 82] width 323 height 11
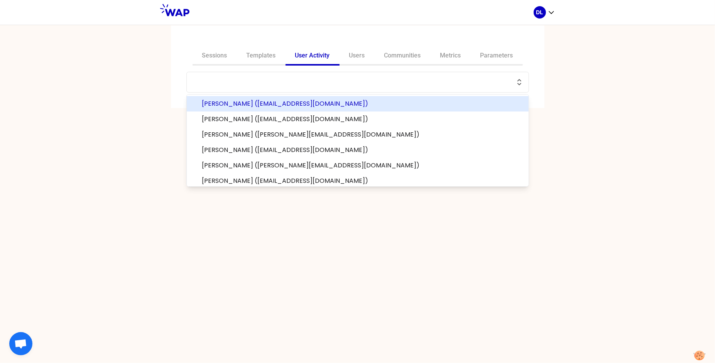
paste input "[PERSON_NAME][EMAIL_ADDRESS][DOMAIN_NAME]"
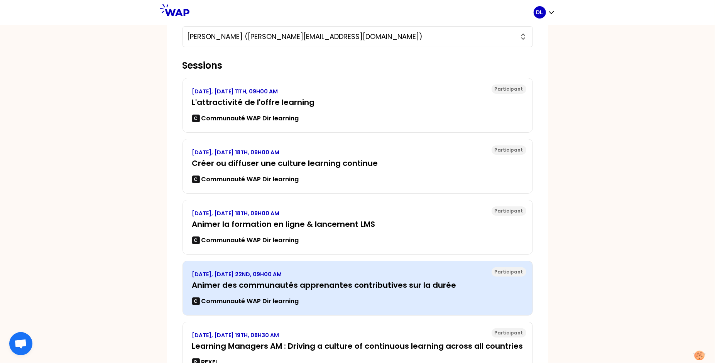
scroll to position [47, 0]
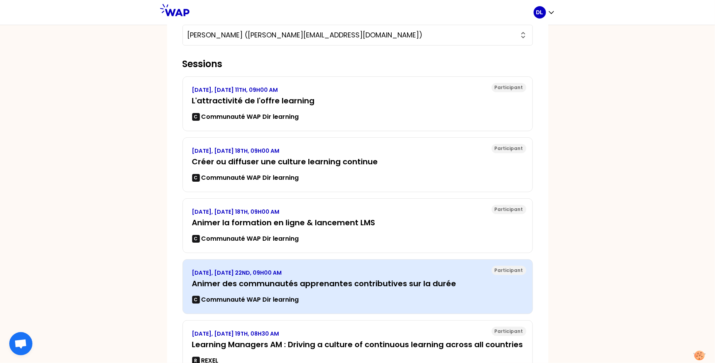
type input "[PERSON_NAME] ([PERSON_NAME][EMAIL_ADDRESS][DOMAIN_NAME])"
click at [288, 289] on div "[DATE], [DATE] 22ND, 09H00 AM Animer des communautés apprenantes contributives …" at bounding box center [357, 287] width 331 height 36
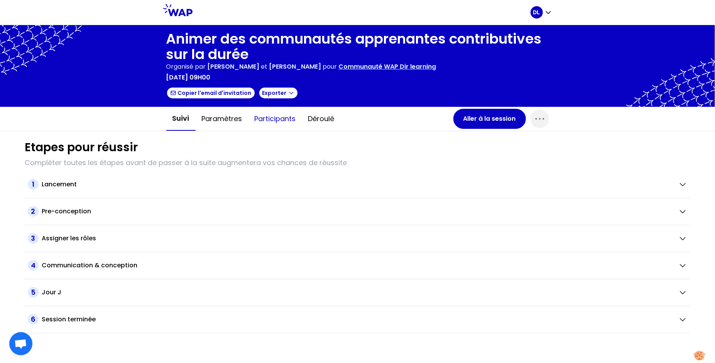
click at [262, 121] on button "Participants" at bounding box center [276, 118] width 54 height 23
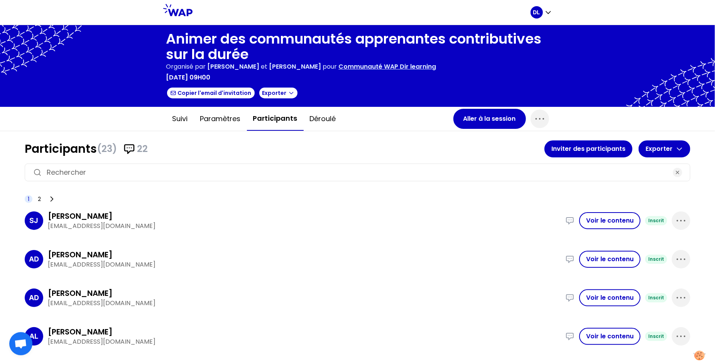
click at [135, 166] on div at bounding box center [358, 173] width 666 height 18
click at [132, 175] on input at bounding box center [358, 172] width 622 height 11
type input "x"
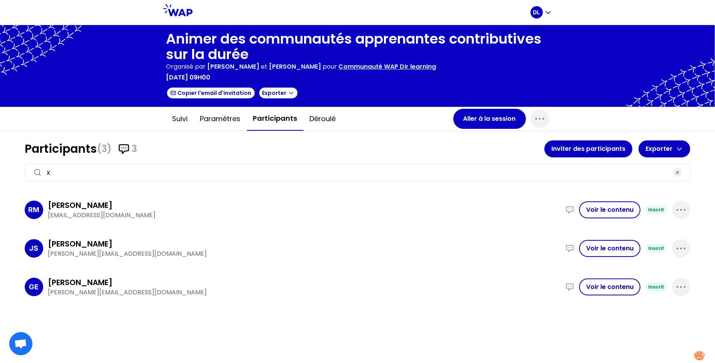
click at [132, 175] on input "x" at bounding box center [358, 172] width 622 height 11
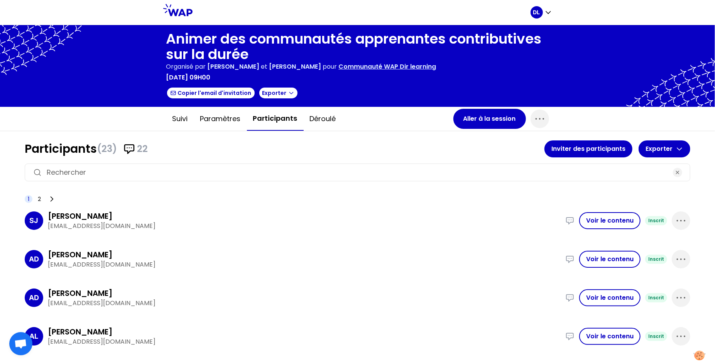
paste input "[PERSON_NAME][EMAIL_ADDRESS][DOMAIN_NAME]"
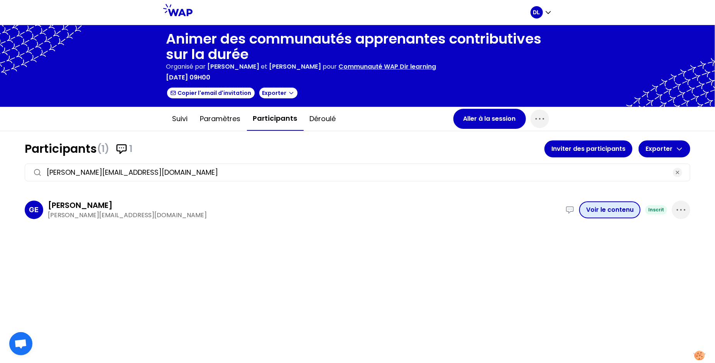
type input "[PERSON_NAME][EMAIL_ADDRESS][DOMAIN_NAME]"
click at [603, 212] on button "Voir le contenu" at bounding box center [609, 209] width 61 height 17
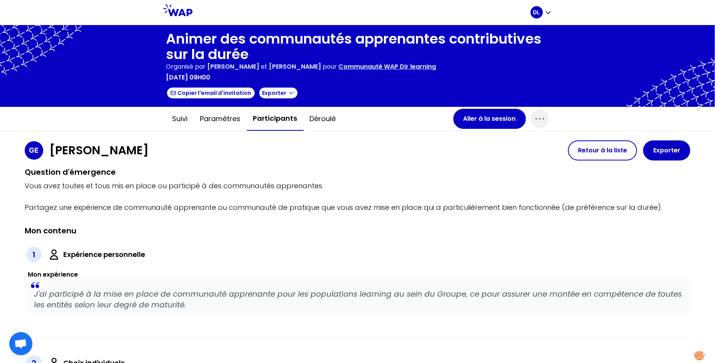
scroll to position [206, 0]
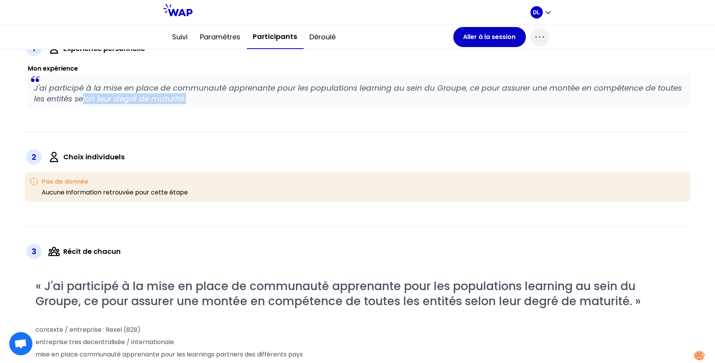
drag, startPoint x: 191, startPoint y: 94, endPoint x: 84, endPoint y: 93, distance: 106.9
click at [83, 93] on p "J'ai participé à la mise en place de communauté apprenante pour les populations…" at bounding box center [359, 94] width 650 height 22
click at [172, 93] on p "J'ai participé à la mise en place de communauté apprenante pour les populations…" at bounding box center [359, 94] width 650 height 22
drag, startPoint x: 195, startPoint y: 96, endPoint x: 35, endPoint y: 95, distance: 160.5
click at [35, 95] on p "J'ai participé à la mise en place de communauté apprenante pour les populations…" at bounding box center [359, 94] width 650 height 22
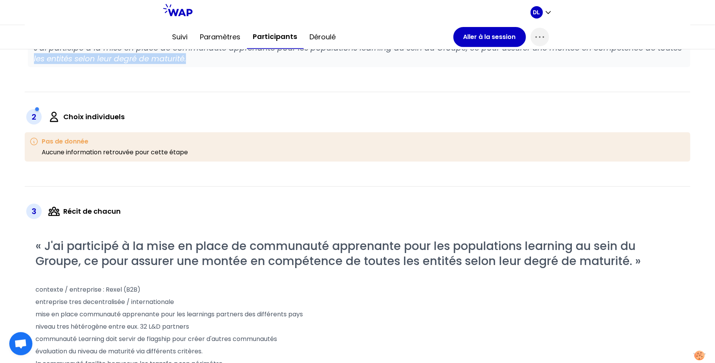
scroll to position [295, 0]
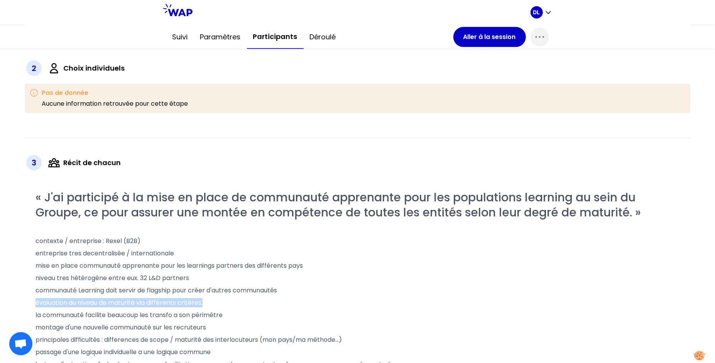
drag, startPoint x: 209, startPoint y: 300, endPoint x: 32, endPoint y: 301, distance: 176.7
click at [32, 301] on div "« J'ai participé à la mise en place de communauté apprenante pour les populatio…" at bounding box center [359, 331] width 663 height 283
copy span "évaluation du niveau de maturité via différents critères."
click at [186, 294] on p "communauté Learning doit servir de flagship pour créer d'autres communautés" at bounding box center [359, 290] width 647 height 12
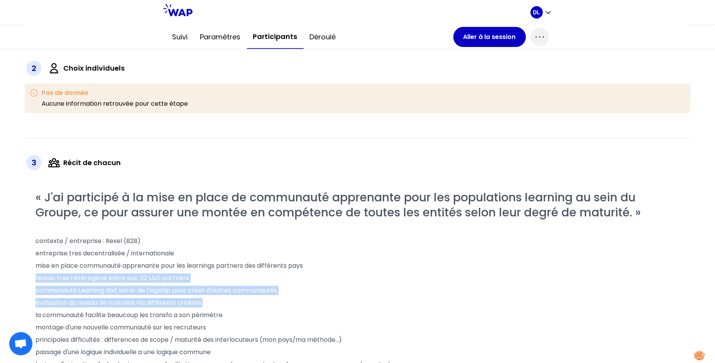
drag, startPoint x: 214, startPoint y: 301, endPoint x: 28, endPoint y: 280, distance: 186.9
click at [28, 280] on div "« J'ai participé à la mise en place de communauté apprenante pour les populatio…" at bounding box center [359, 331] width 663 height 283
copy div "niveau tres hétérogène entre eux. 32 L&D partners communauté Learning doit serv…"
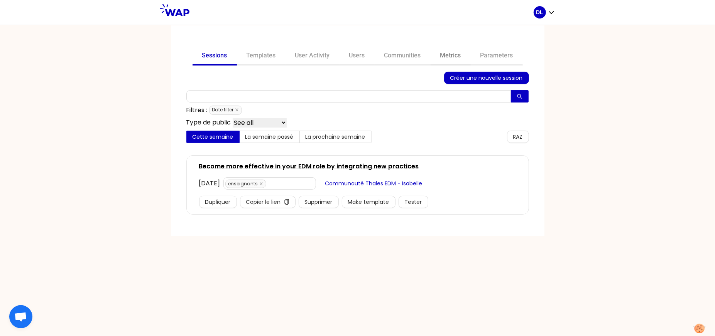
click at [443, 56] on link "Metrics" at bounding box center [451, 56] width 40 height 19
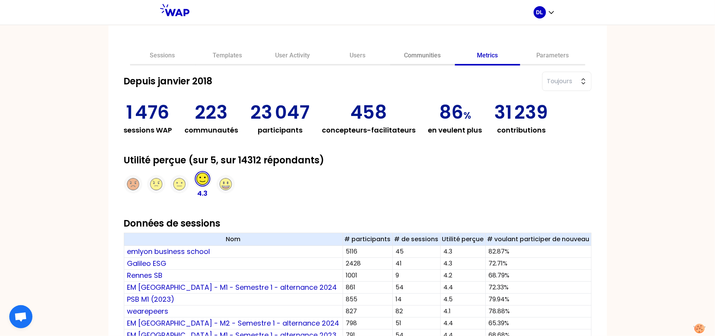
click at [412, 50] on link "Communities" at bounding box center [422, 56] width 65 height 19
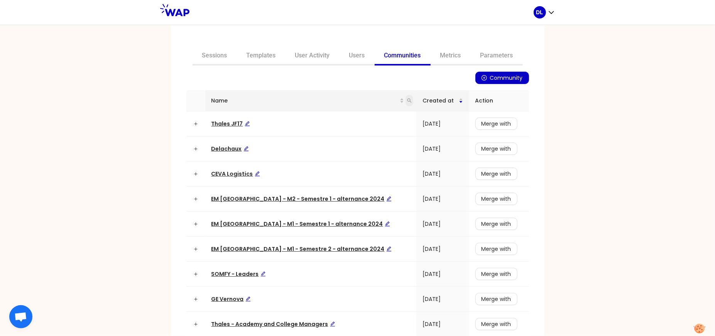
click at [407, 99] on icon "search" at bounding box center [409, 100] width 5 height 5
type input "rexel"
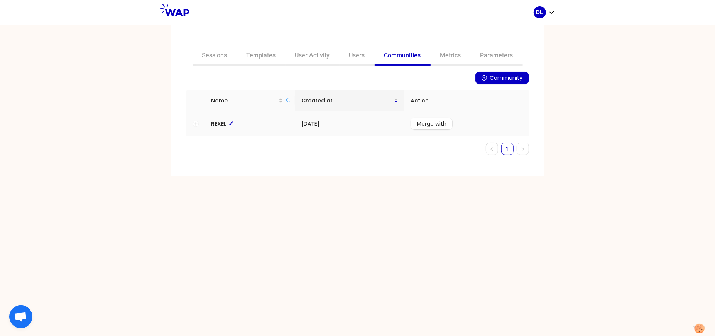
click at [215, 125] on span "REXEL" at bounding box center [222, 124] width 22 height 8
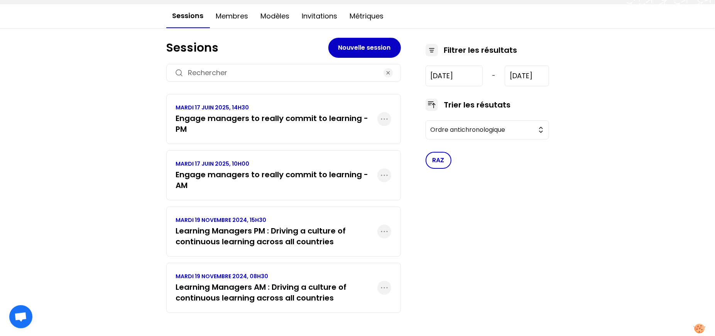
scroll to position [68, 0]
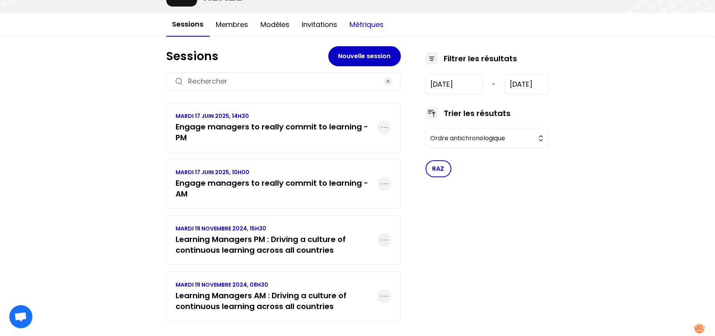
click at [369, 24] on button "Métriques" at bounding box center [367, 24] width 46 height 23
